Goal: Check status: Check status

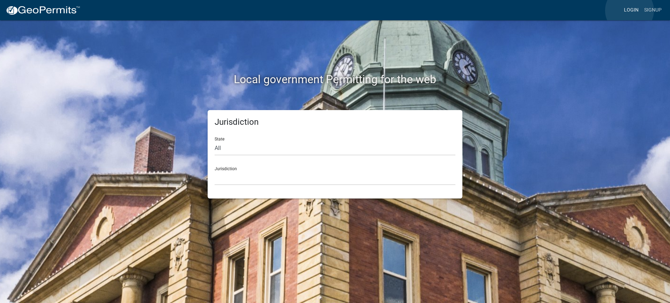
click at [630, 10] on link "Login" at bounding box center [631, 9] width 20 height 13
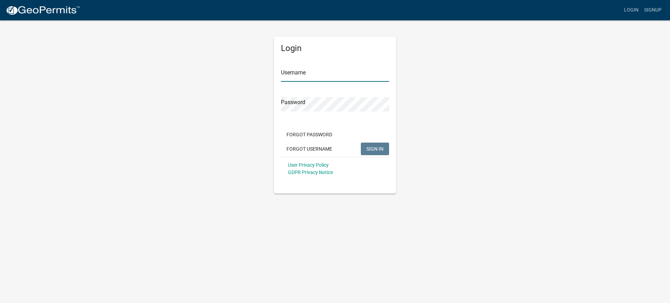
type input "mhaller"
click at [379, 147] on span "SIGN IN" at bounding box center [375, 149] width 17 height 6
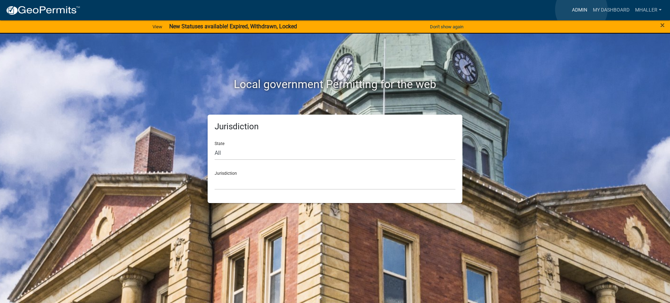
click at [582, 9] on link "Admin" at bounding box center [579, 9] width 21 height 13
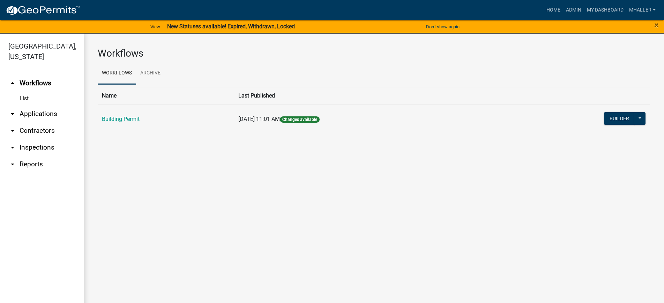
click at [36, 105] on link "arrow_drop_down Applications" at bounding box center [42, 113] width 84 height 17
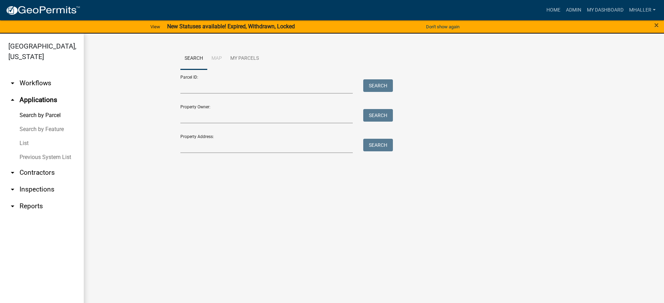
click at [26, 136] on link "List" at bounding box center [42, 143] width 84 height 14
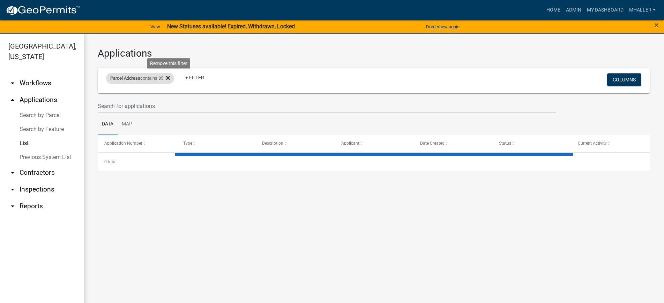
select select "1: 25"
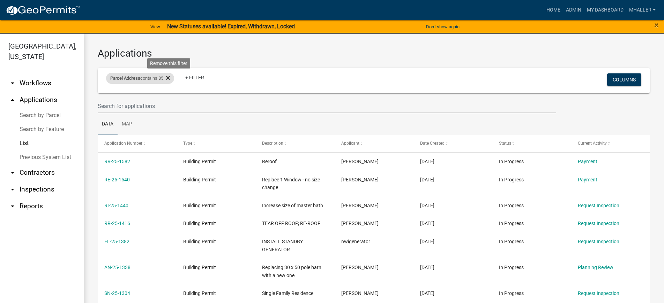
click at [170, 77] on icon at bounding box center [168, 78] width 4 height 4
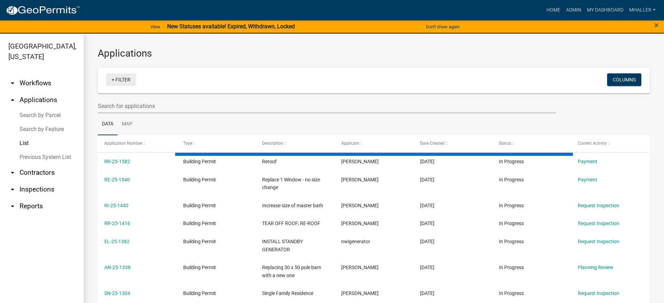
click at [120, 81] on link "+ Filter" at bounding box center [121, 79] width 30 height 13
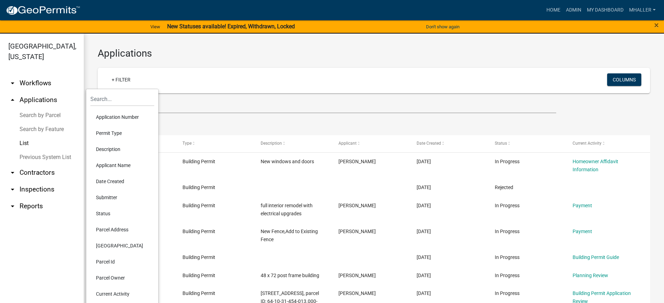
click at [104, 229] on li "Parcel Address" at bounding box center [122, 229] width 64 height 16
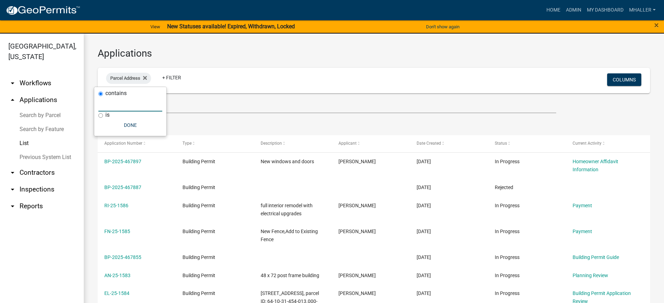
click at [128, 105] on input "text" at bounding box center [130, 104] width 64 height 14
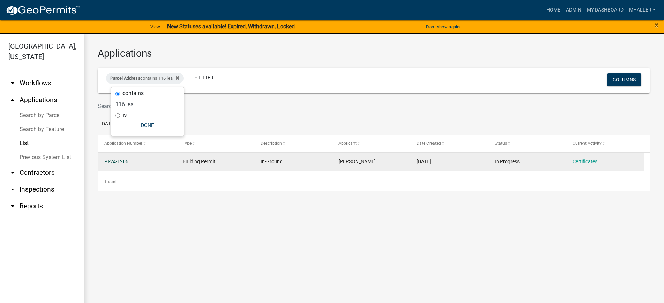
type input "116 lea"
click at [113, 161] on link "PI-24-1206" at bounding box center [116, 161] width 24 height 6
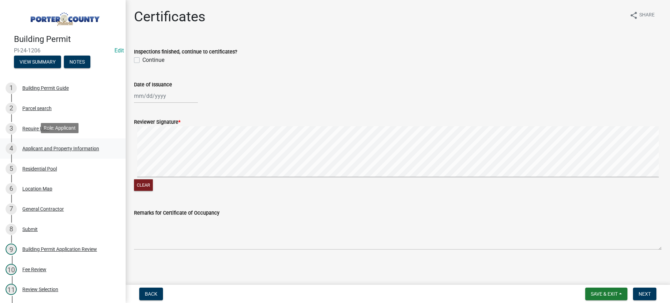
click at [66, 148] on div "Applicant and Property Information" at bounding box center [60, 148] width 77 height 5
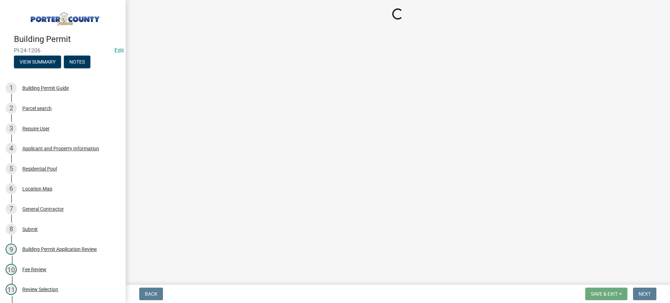
select select "4e6cbcac-7d48-4f78-b019-902ed53214cd"
select select "ea6751d4-6bf7-4a16-89ee-f7801ab82aa1"
select select "e2d1b1d7-ccc9-456b-9e96-e16306515997"
